Goal: Information Seeking & Learning: Learn about a topic

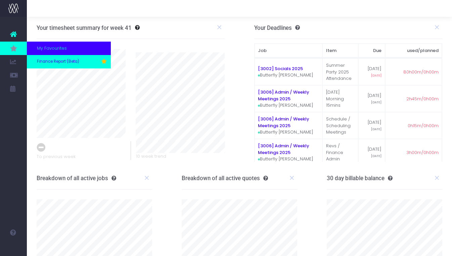
click at [38, 59] on span "Finance Report (Beta)" at bounding box center [58, 62] width 42 height 6
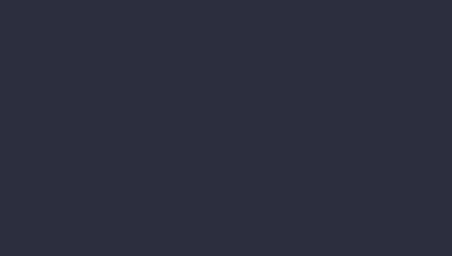
select select "finances"
select select "job"
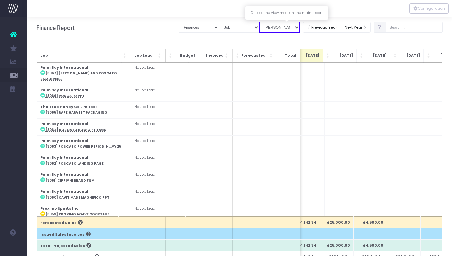
click at [300, 26] on select "View Mode Billings Revenue Recognition WIP" at bounding box center [279, 27] width 40 height 10
select select "revrec"
click at [267, 22] on select "View Mode Billings Revenue Recognition WIP" at bounding box center [279, 27] width 40 height 10
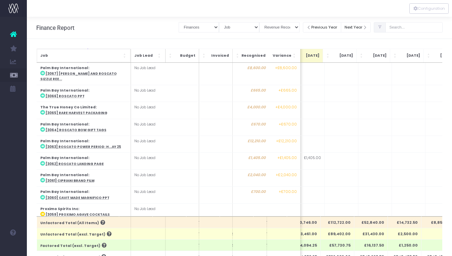
click at [126, 58] on span "Job: Activate to sort" at bounding box center [125, 55] width 4 height 7
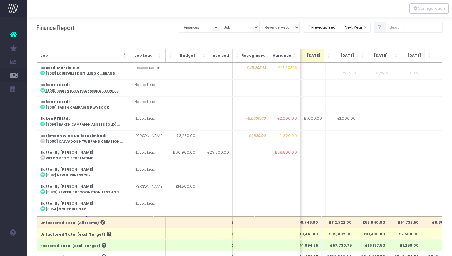
click at [386, 29] on span at bounding box center [380, 27] width 12 height 10
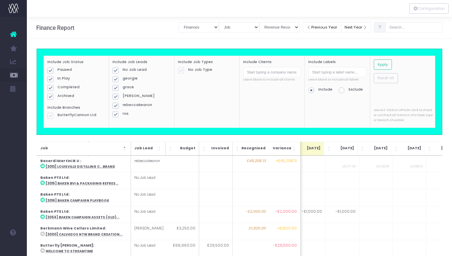
click at [50, 98] on span at bounding box center [50, 97] width 6 height 6
click at [57, 98] on input "Archived" at bounding box center [59, 95] width 4 height 4
checkbox input "false"
click at [51, 90] on span at bounding box center [50, 88] width 6 height 6
click at [57, 89] on input "Completed" at bounding box center [59, 87] width 4 height 4
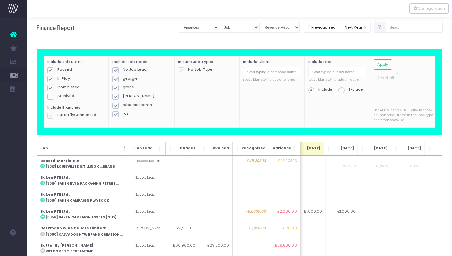
checkbox input "false"
click at [385, 64] on button "Apply" at bounding box center [383, 64] width 18 height 10
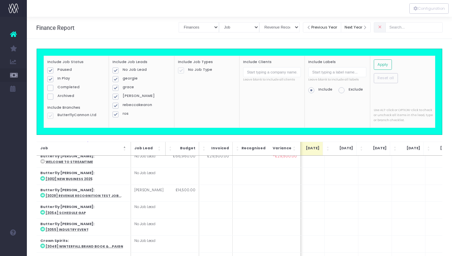
click at [50, 117] on label "ButterflyCannon Ltd" at bounding box center [76, 115] width 58 height 5
click at [384, 63] on button "Apply" at bounding box center [383, 64] width 18 height 10
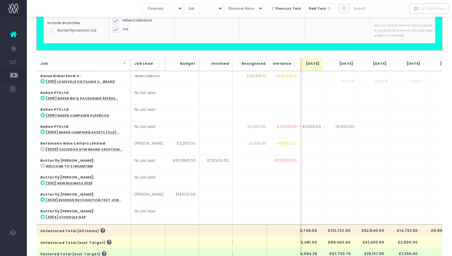
scroll to position [0, 215]
click at [32, 50] on div "Include Job Status Paused In Play Completed Archived Include Branches Butterfly…" at bounding box center [239, 180] width 425 height 452
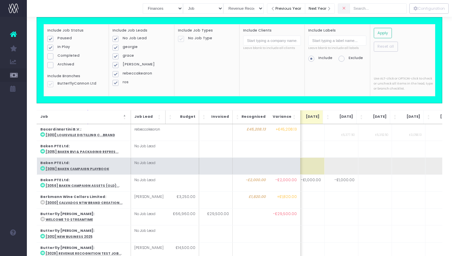
scroll to position [33, 0]
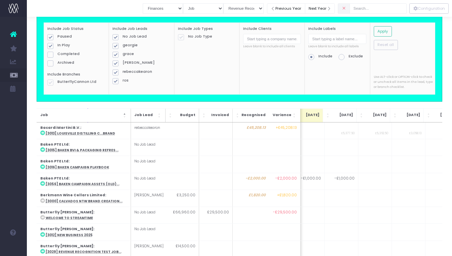
click at [342, 57] on span at bounding box center [342, 57] width 6 height 6
click at [349, 57] on input "Exclude" at bounding box center [351, 56] width 4 height 4
radio input "true"
click at [323, 40] on input "text" at bounding box center [337, 39] width 58 height 10
click at [356, 38] on input "bc internal" at bounding box center [337, 39] width 58 height 10
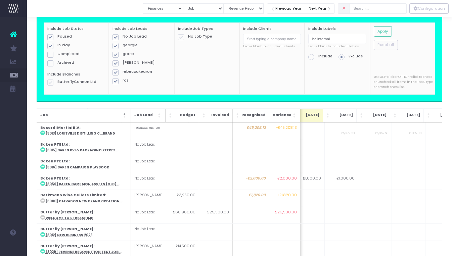
click at [366, 71] on div "Include Labels bc internal Leave blank to include all labels Include Exclude" at bounding box center [337, 59] width 65 height 72
click at [383, 31] on button "Apply" at bounding box center [383, 31] width 18 height 10
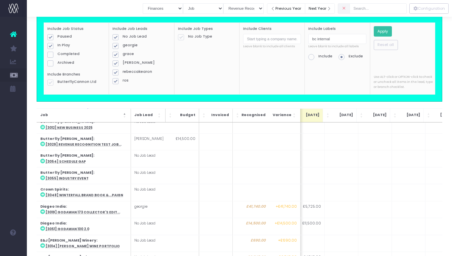
scroll to position [110, 215]
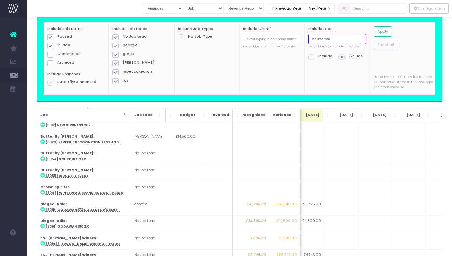
click at [333, 40] on input "bc internal" at bounding box center [337, 39] width 58 height 10
type input "b"
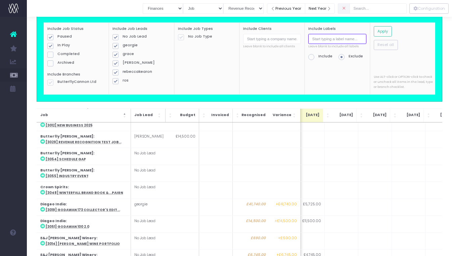
type input "n"
type input "i"
type input "b"
click at [346, 8] on icon at bounding box center [344, 8] width 4 height 0
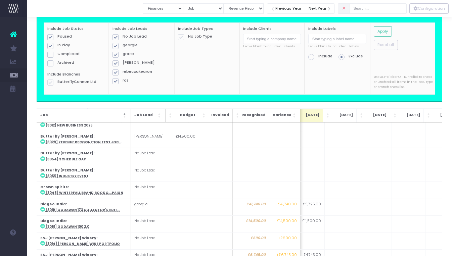
checkbox input "true"
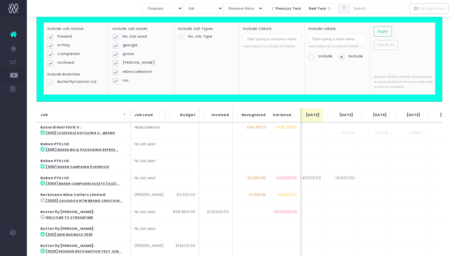
click at [51, 64] on span at bounding box center [50, 63] width 6 height 6
click at [57, 64] on input "Archived" at bounding box center [59, 62] width 4 height 4
checkbox input "false"
click at [50, 55] on span at bounding box center [50, 55] width 6 height 6
click at [57, 55] on input "Completed" at bounding box center [59, 53] width 4 height 4
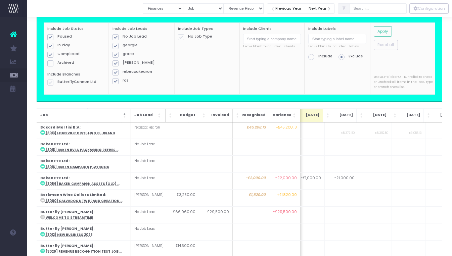
checkbox input "false"
click at [382, 31] on button "Apply" at bounding box center [383, 31] width 18 height 10
click at [31, 102] on div "Include Job Status Paused In Play Completed Archived Include Branches Butterfly…" at bounding box center [239, 232] width 425 height 452
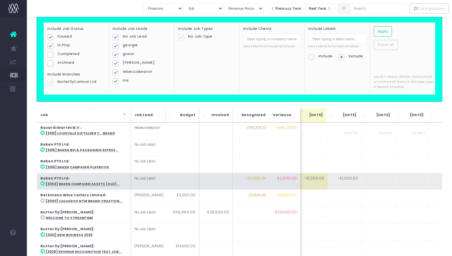
scroll to position [0, 225]
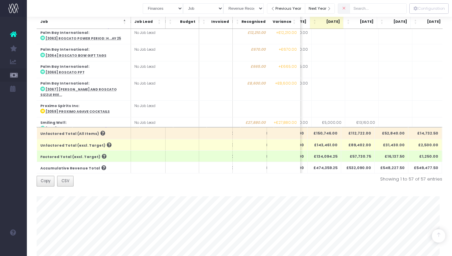
click at [396, 193] on div at bounding box center [240, 193] width 406 height 7
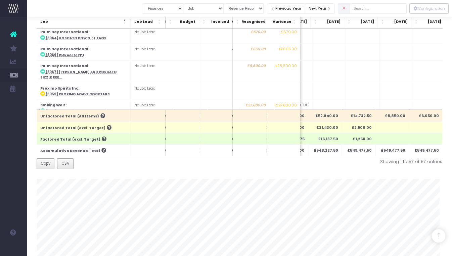
click at [326, 176] on div at bounding box center [240, 176] width 406 height 7
click at [63, 159] on button "CSV" at bounding box center [65, 164] width 16 height 11
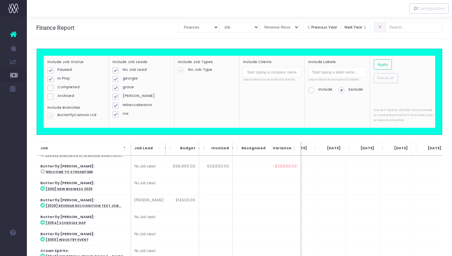
scroll to position [80, 261]
click at [31, 16] on div at bounding box center [239, 8] width 425 height 17
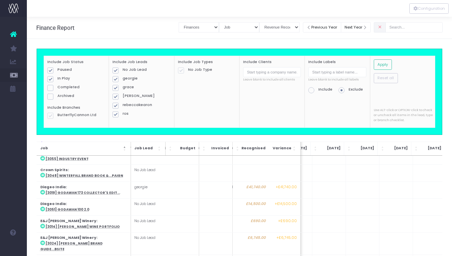
scroll to position [163, 261]
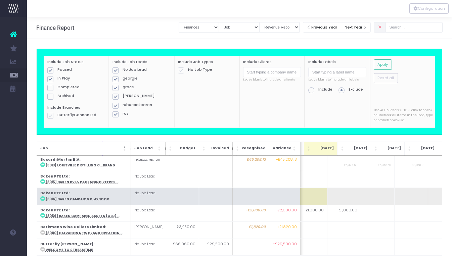
scroll to position [1, 192]
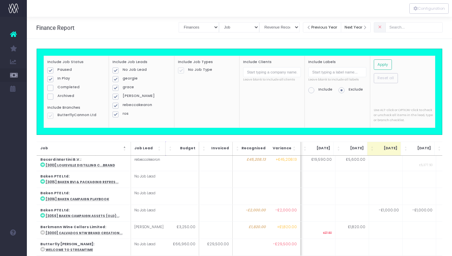
click at [116, 97] on span at bounding box center [116, 97] width 6 height 6
click at [123, 97] on input "[PERSON_NAME]" at bounding box center [125, 95] width 4 height 4
click at [385, 65] on button "Apply" at bounding box center [383, 64] width 18 height 10
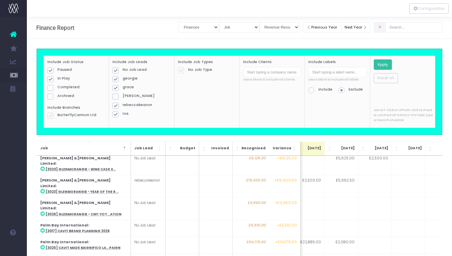
scroll to position [292, 213]
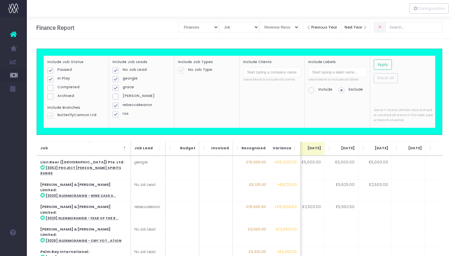
click at [119, 97] on label "[PERSON_NAME]" at bounding box center [142, 95] width 58 height 5
click at [123, 97] on input "[PERSON_NAME]" at bounding box center [125, 95] width 4 height 4
checkbox input "true"
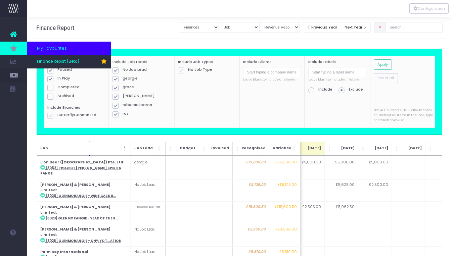
click at [12, 51] on icon at bounding box center [13, 48] width 7 height 7
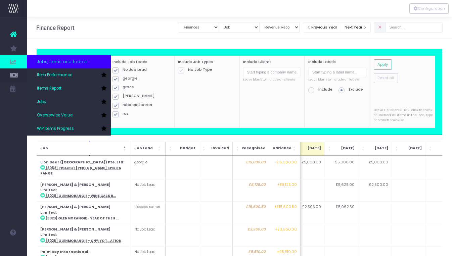
click at [13, 64] on icon at bounding box center [13, 61] width 7 height 7
click at [62, 63] on span "Jobs, items and todo's" at bounding box center [62, 61] width 50 height 7
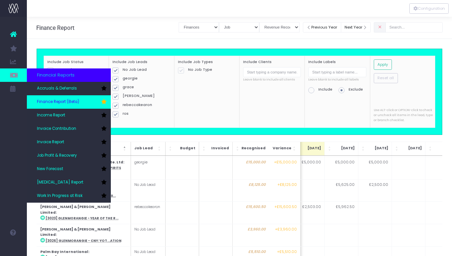
click at [52, 99] on link "Finance Report (Beta)" at bounding box center [69, 101] width 84 height 13
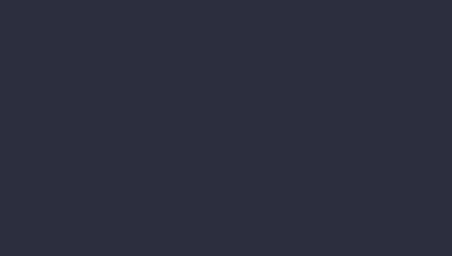
select select "finances"
select select "job"
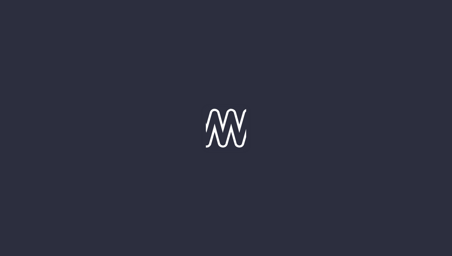
select select "revrec"
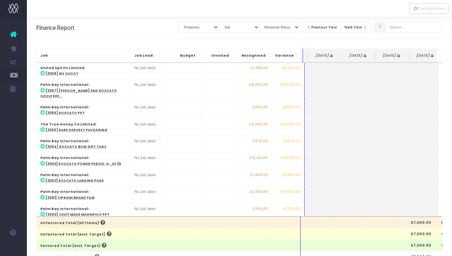
click at [382, 27] on icon at bounding box center [380, 27] width 4 height 0
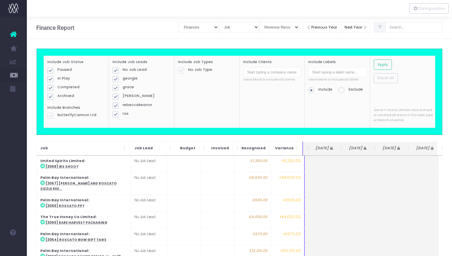
click at [52, 95] on span at bounding box center [50, 97] width 6 height 6
click at [57, 95] on input "Archived" at bounding box center [59, 95] width 4 height 4
checkbox input "false"
click at [52, 85] on span at bounding box center [50, 88] width 6 height 6
click at [57, 85] on input "Completed" at bounding box center [59, 87] width 4 height 4
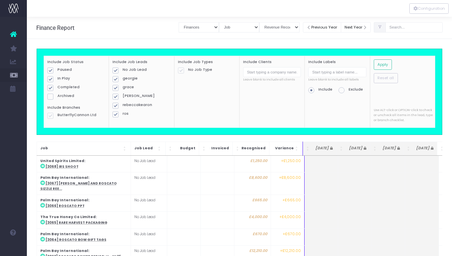
checkbox input "false"
click at [115, 98] on span at bounding box center [116, 97] width 6 height 6
click at [123, 98] on input "[PERSON_NAME]" at bounding box center [125, 95] width 4 height 4
checkbox input "false"
click at [386, 62] on button "Apply" at bounding box center [383, 64] width 18 height 10
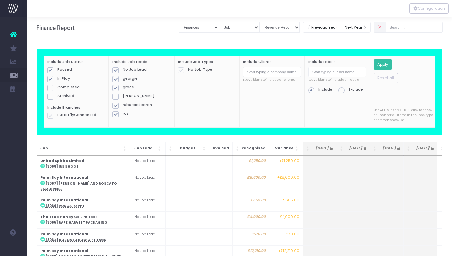
click at [381, 62] on button "Apply" at bounding box center [383, 64] width 18 height 10
click at [124, 150] on span "Job: Activate to sort" at bounding box center [125, 148] width 4 height 7
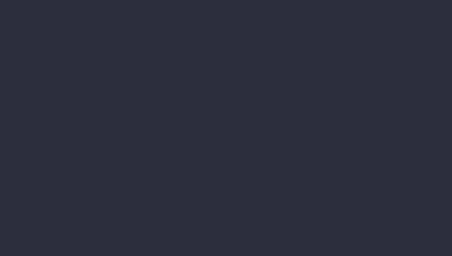
select select "finances"
select select "job"
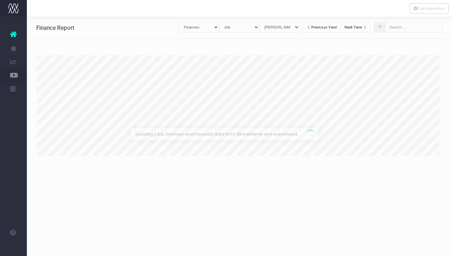
select select "revrec"
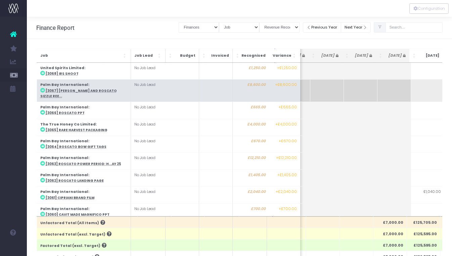
scroll to position [0, 50]
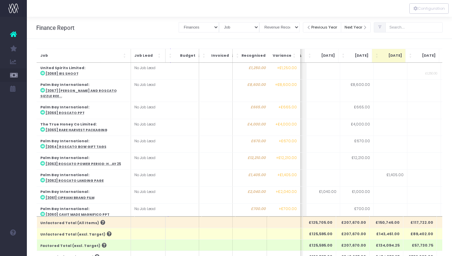
click at [386, 27] on span at bounding box center [380, 27] width 12 height 10
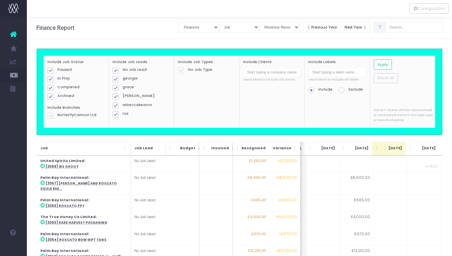
click at [279, 139] on div "Include Job Status Paused In Play Completed Archived Include Branches Butterfly…" at bounding box center [240, 209] width 406 height 321
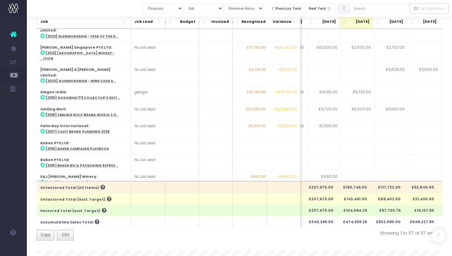
click at [124, 21] on span "Job: Activate to sort" at bounding box center [125, 21] width 4 height 7
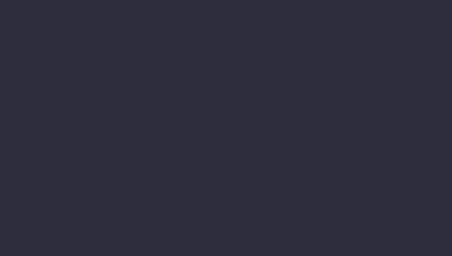
select select "finances"
select select "job"
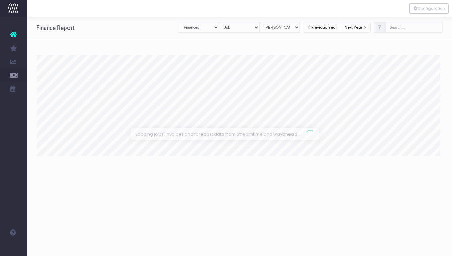
select select "revrec"
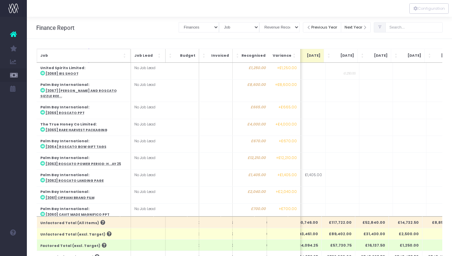
click at [125, 56] on span "Job: Activate to sort" at bounding box center [125, 55] width 4 height 7
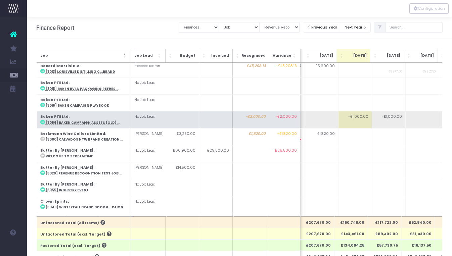
click at [139, 117] on td "No Job Lead" at bounding box center [149, 120] width 36 height 17
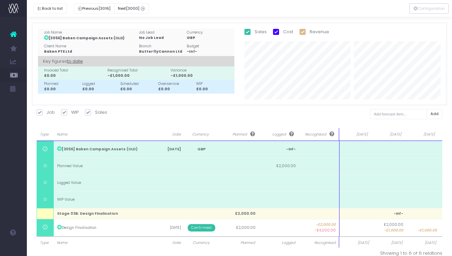
click at [151, 36] on div "No Job Lead" at bounding box center [161, 37] width 45 height 5
click at [150, 40] on div "No Job Lead" at bounding box center [161, 37] width 45 height 5
